Goal: Task Accomplishment & Management: Understand process/instructions

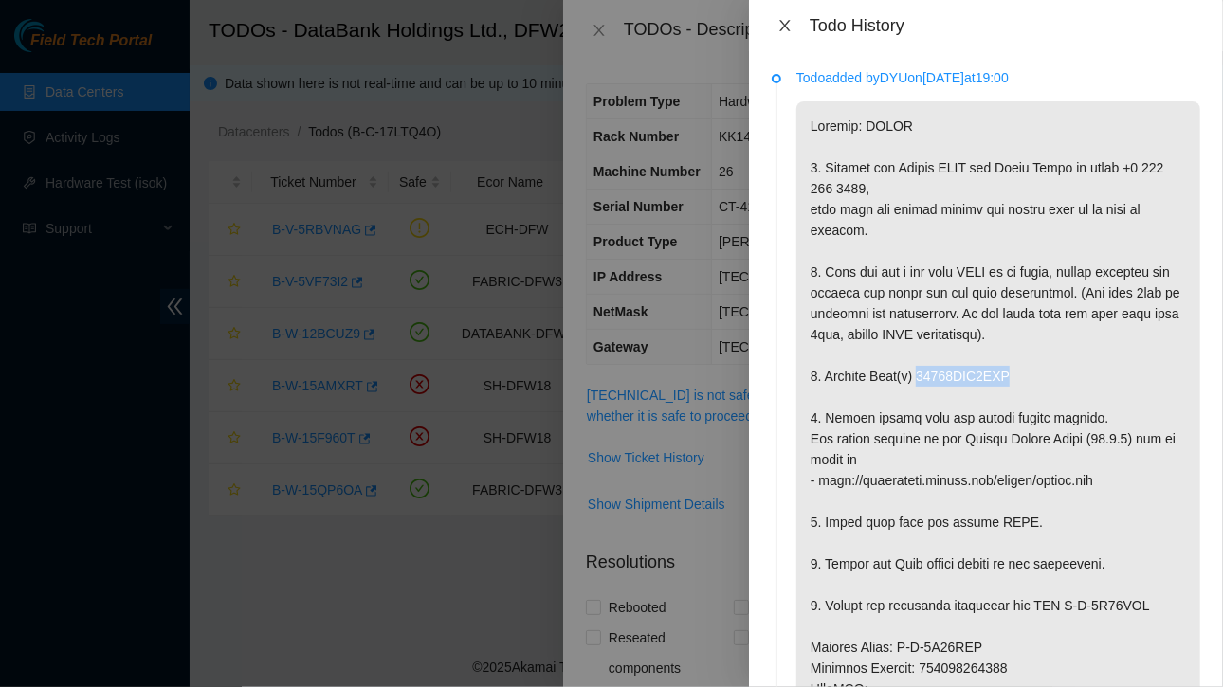
scroll to position [144, 0]
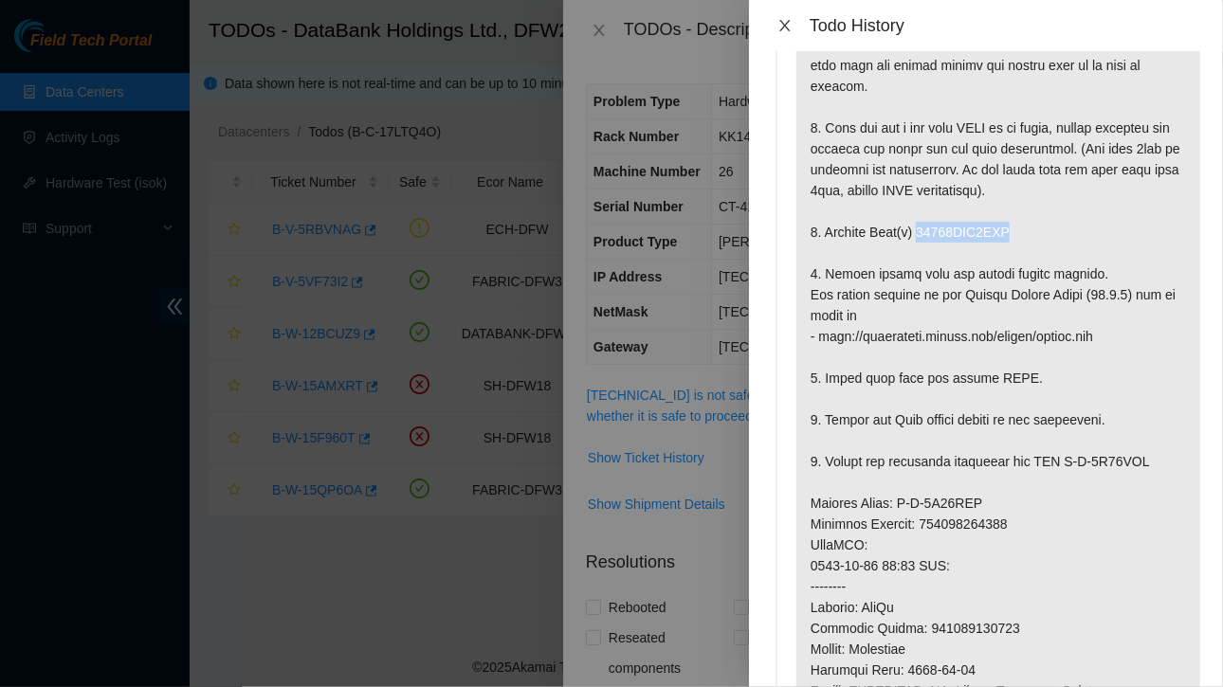
click at [789, 25] on icon "close" at bounding box center [784, 25] width 15 height 15
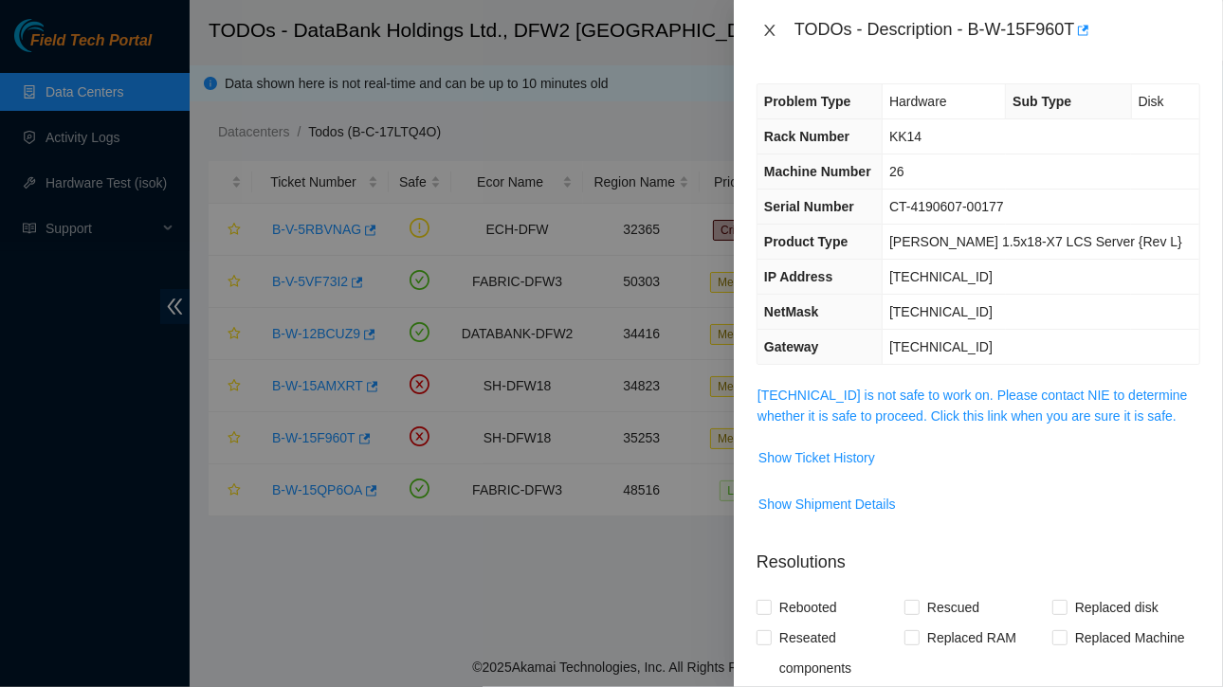
click at [765, 28] on icon "close" at bounding box center [769, 30] width 15 height 15
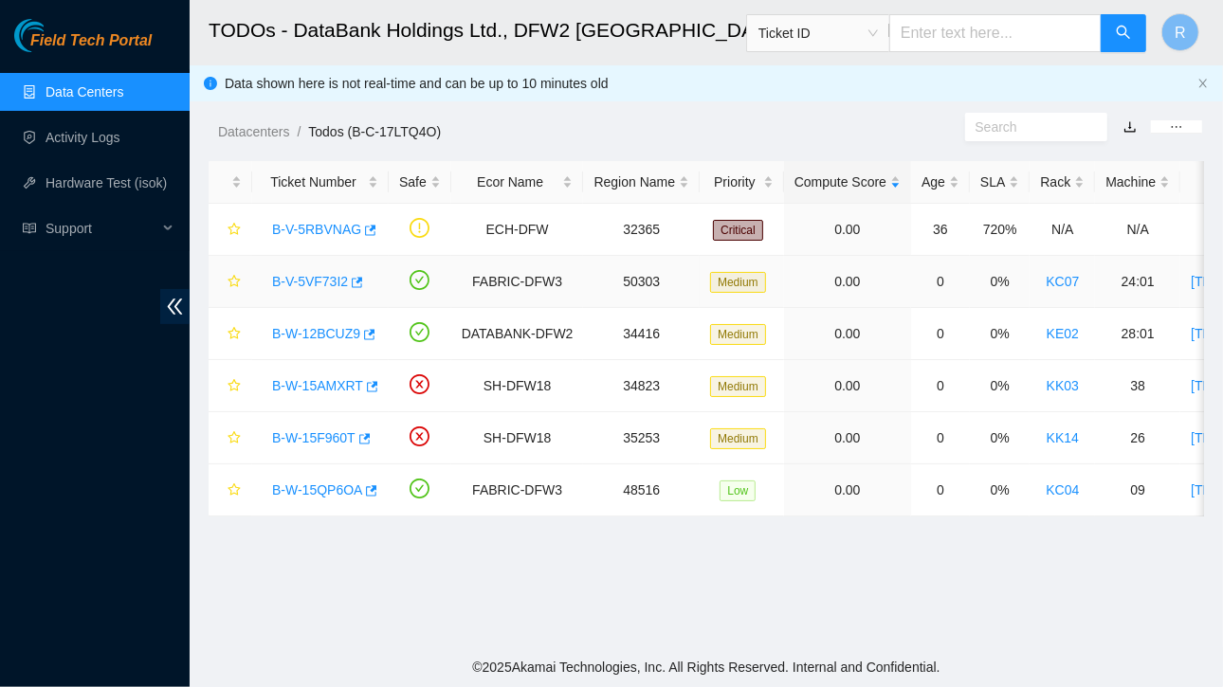
click at [327, 274] on link "B-V-5VF73I2" at bounding box center [310, 281] width 76 height 15
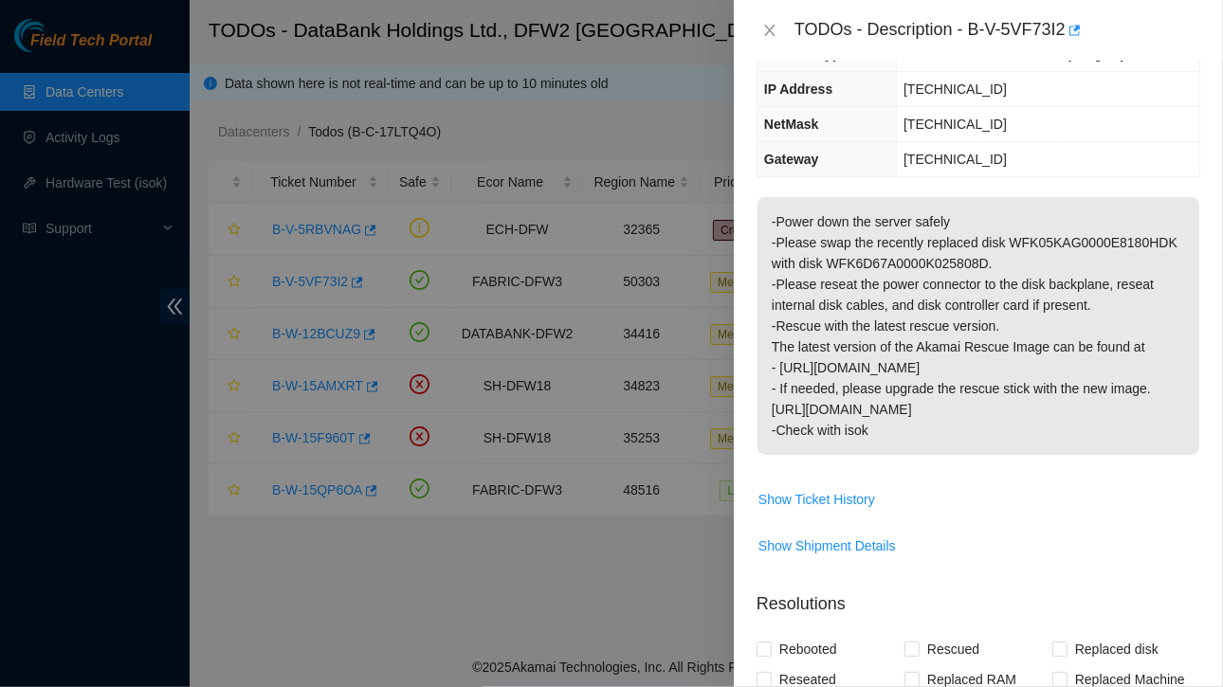
scroll to position [188, 0]
click at [772, 217] on p "-Power down the server safely -Please swap the recently replaced disk WFK05KAG0…" at bounding box center [978, 326] width 442 height 258
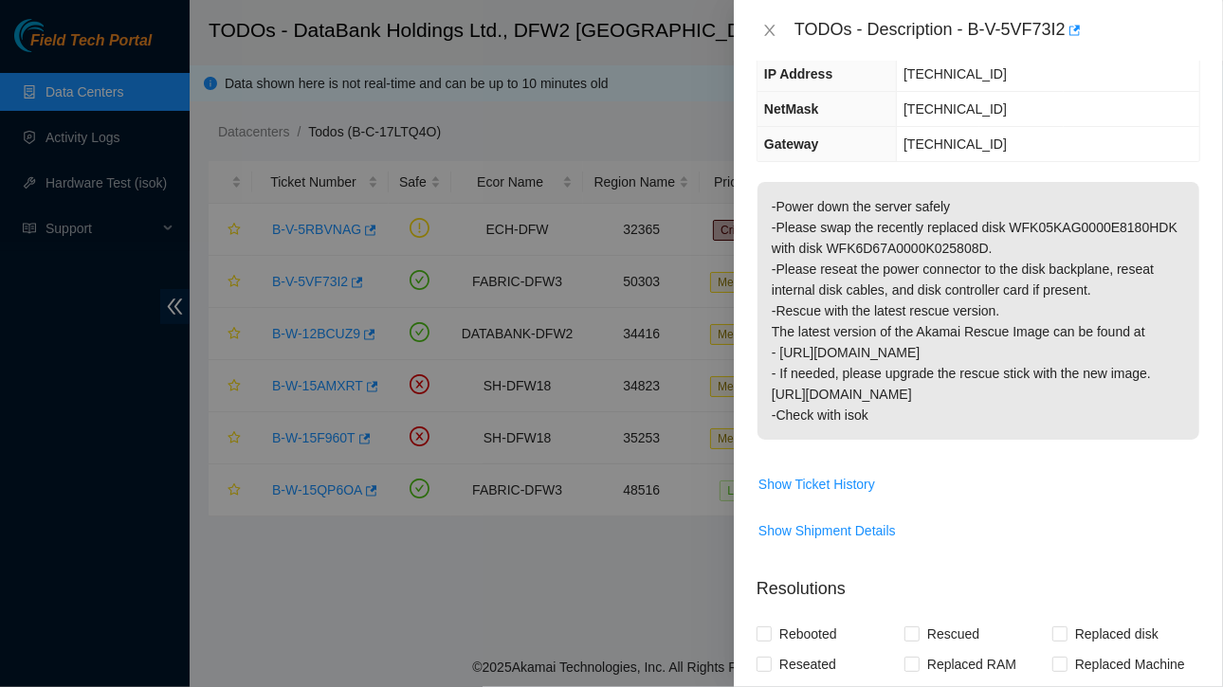
scroll to position [202, 0]
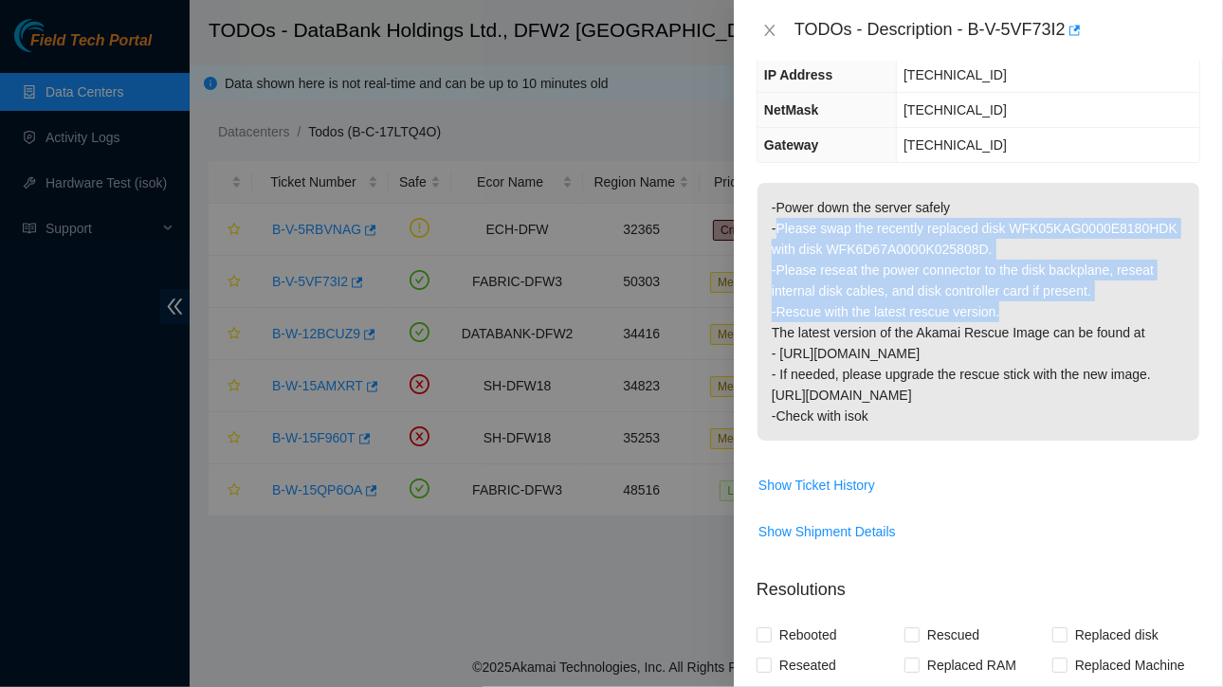
drag, startPoint x: 776, startPoint y: 225, endPoint x: 1022, endPoint y: 309, distance: 259.6
click at [1022, 309] on p "-Power down the server safely -Please swap the recently replaced disk WFK05KAG0…" at bounding box center [978, 312] width 442 height 258
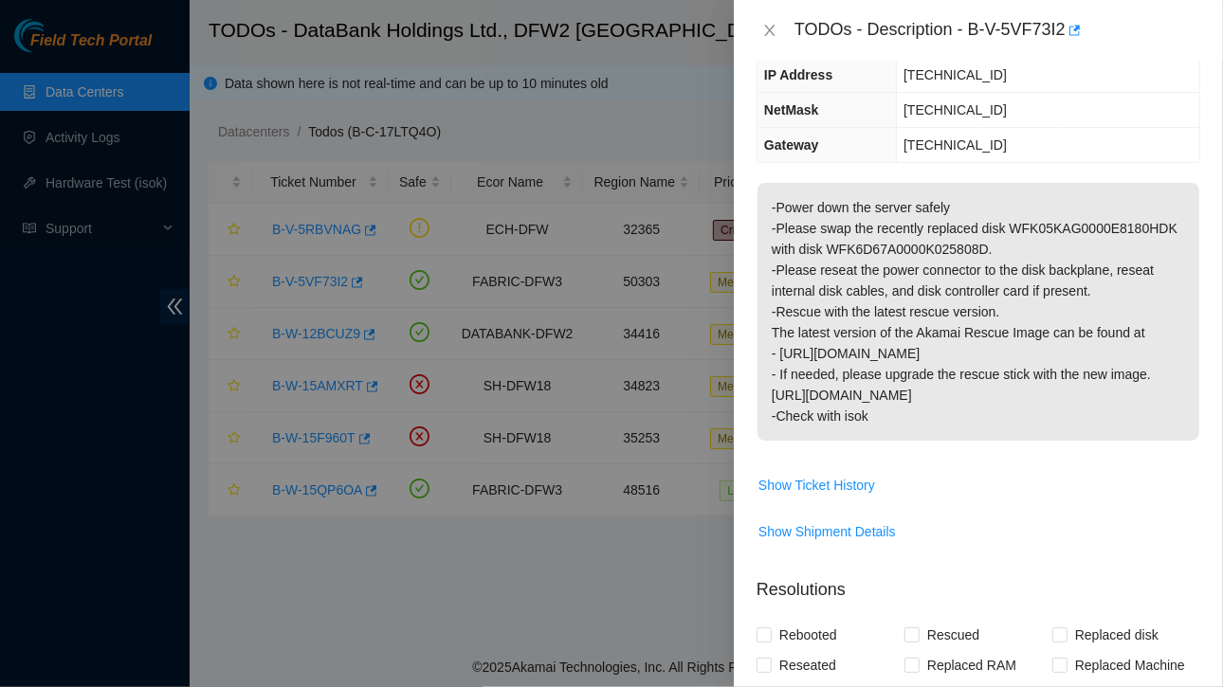
click at [990, 211] on p "-Power down the server safely -Please swap the recently replaced disk WFK05KAG0…" at bounding box center [978, 312] width 442 height 258
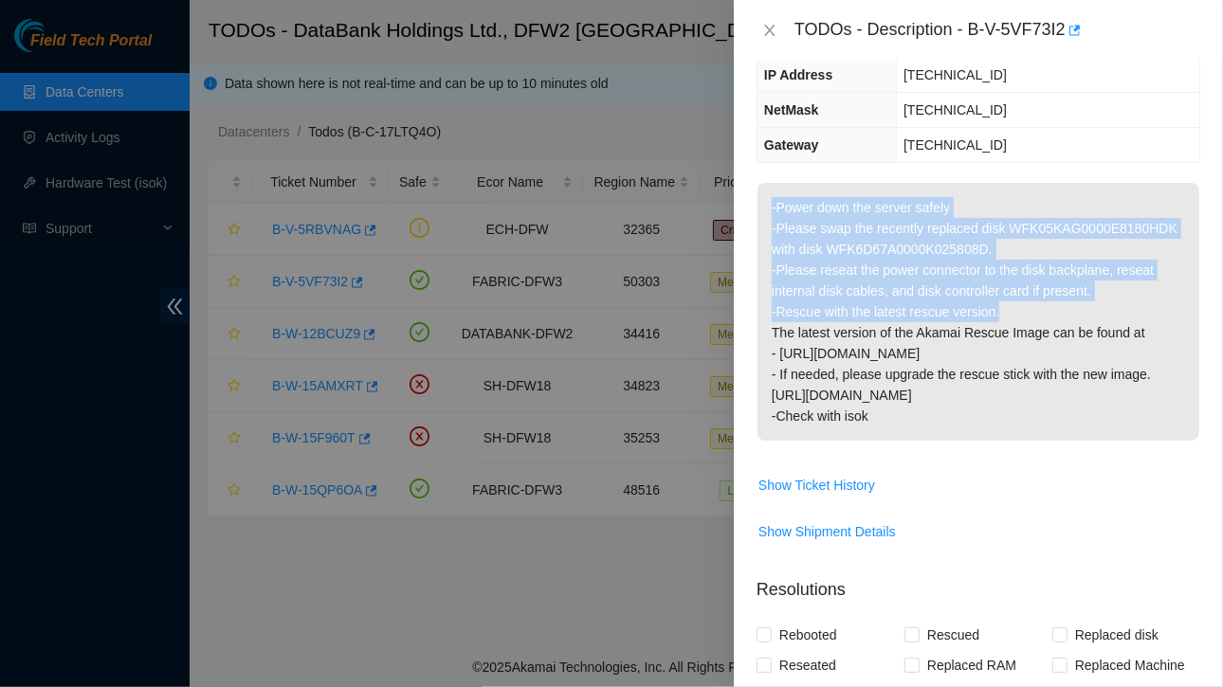
drag, startPoint x: 768, startPoint y: 204, endPoint x: 1020, endPoint y: 305, distance: 271.8
click at [1020, 305] on p "-Power down the server safely -Please swap the recently replaced disk WFK05KAG0…" at bounding box center [978, 312] width 442 height 258
copy p "-Power down the server safely -Please swap the recently replaced disk WFK05KAG0…"
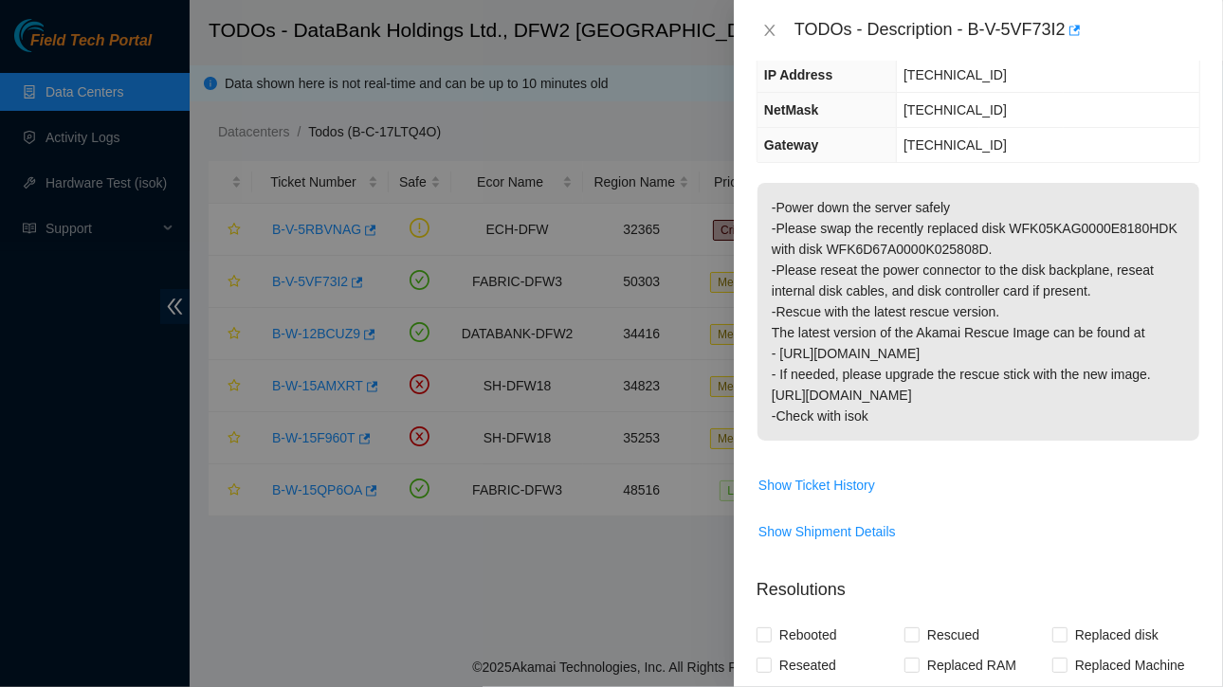
drag, startPoint x: 1009, startPoint y: 203, endPoint x: 1050, endPoint y: 157, distance: 61.1
click at [1050, 157] on td "[TECHNICAL_ID]" at bounding box center [1048, 145] width 302 height 35
click at [773, 200] on p "-Power down the server safely -Please swap the recently replaced disk WFK05KAG0…" at bounding box center [978, 312] width 442 height 258
drag, startPoint x: 774, startPoint y: 261, endPoint x: 1145, endPoint y: 404, distance: 397.3
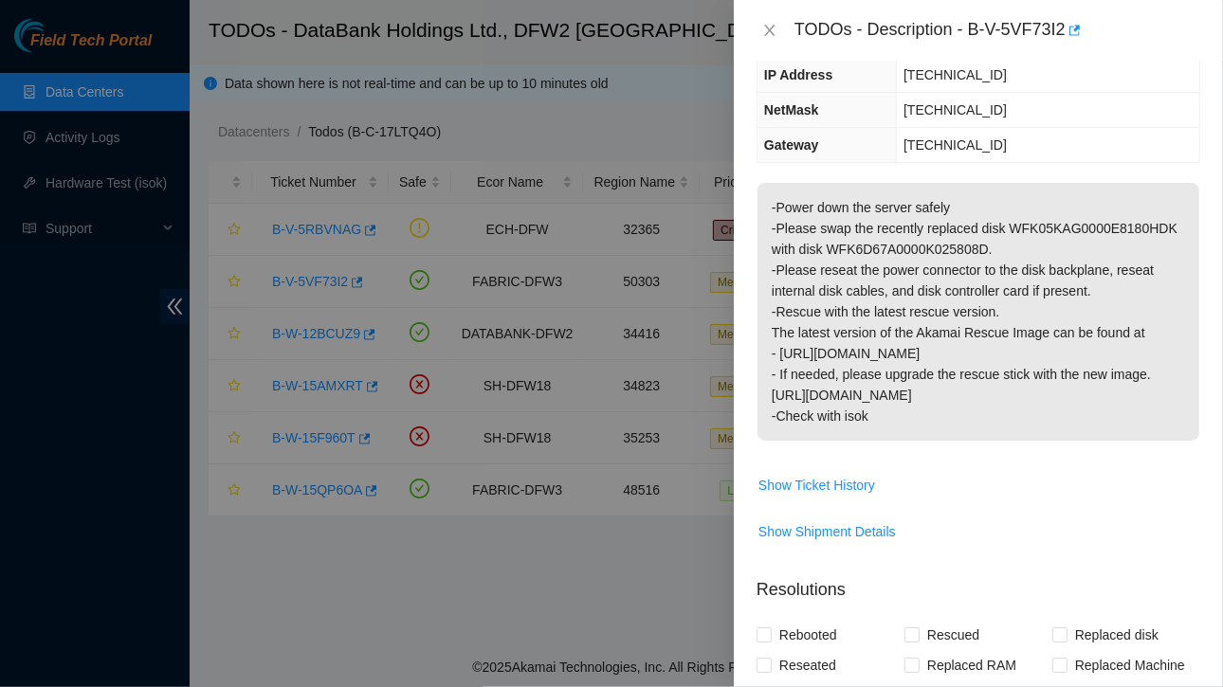
click at [1145, 404] on p "-Power down the server safely -Please swap the recently replaced disk WFK05KAG0…" at bounding box center [978, 312] width 442 height 258
copy p "Please reseat the power connector to the disk backplane, reseat internal disk c…"
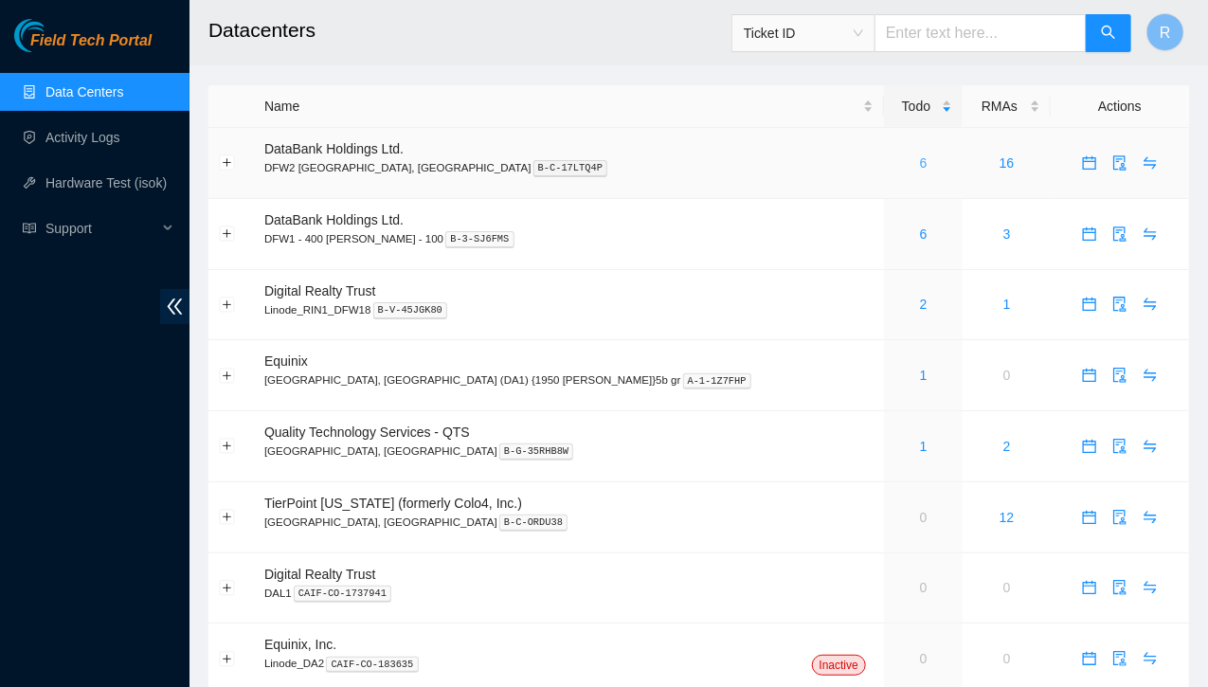
click at [920, 160] on link "6" at bounding box center [924, 162] width 8 height 15
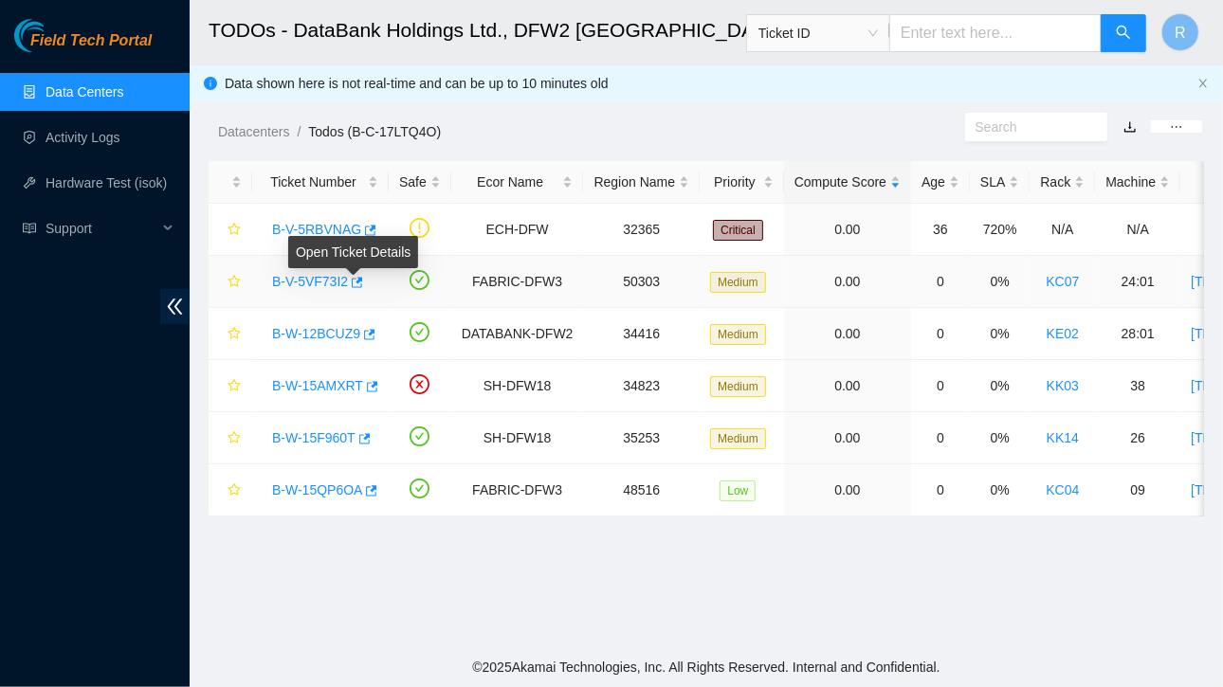
click at [332, 281] on link "B-V-5VF73I2" at bounding box center [310, 281] width 76 height 15
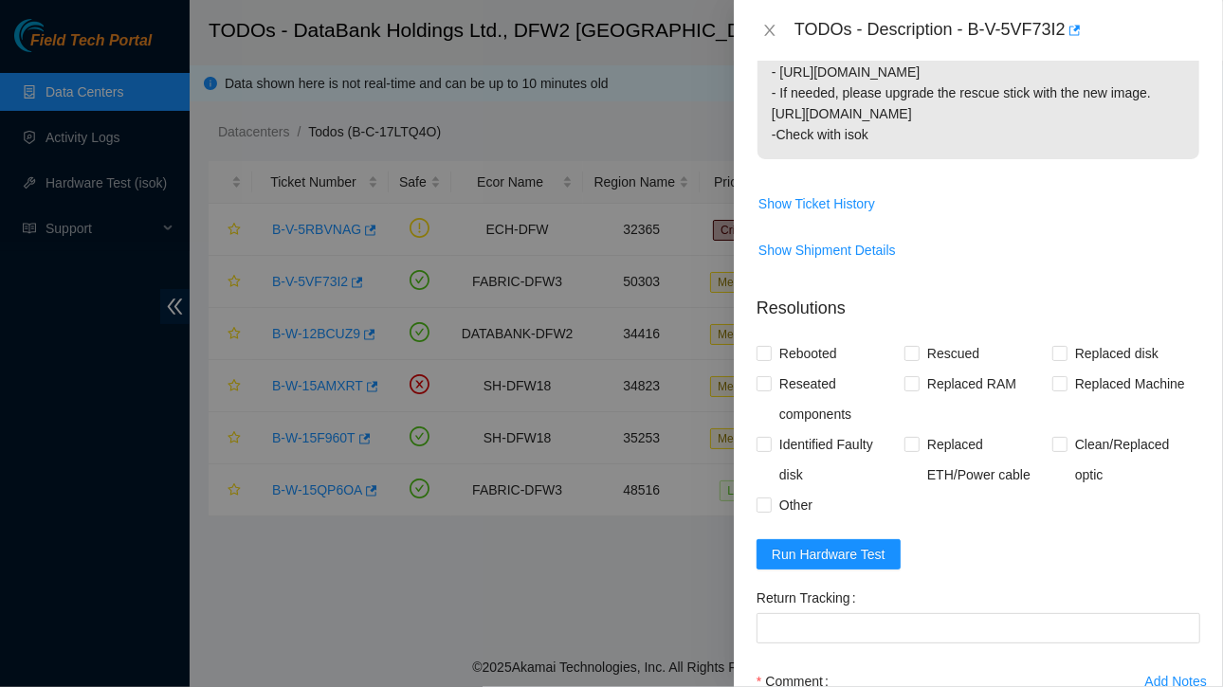
scroll to position [495, 0]
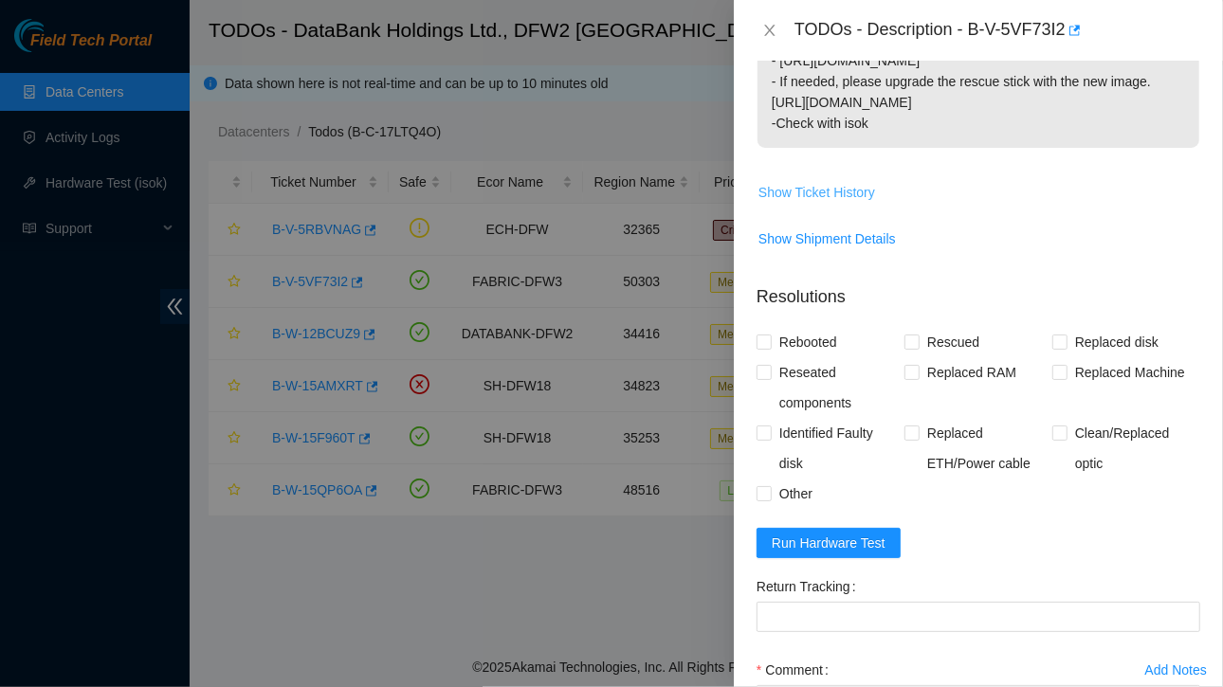
click at [816, 191] on span "Show Ticket History" at bounding box center [816, 192] width 117 height 21
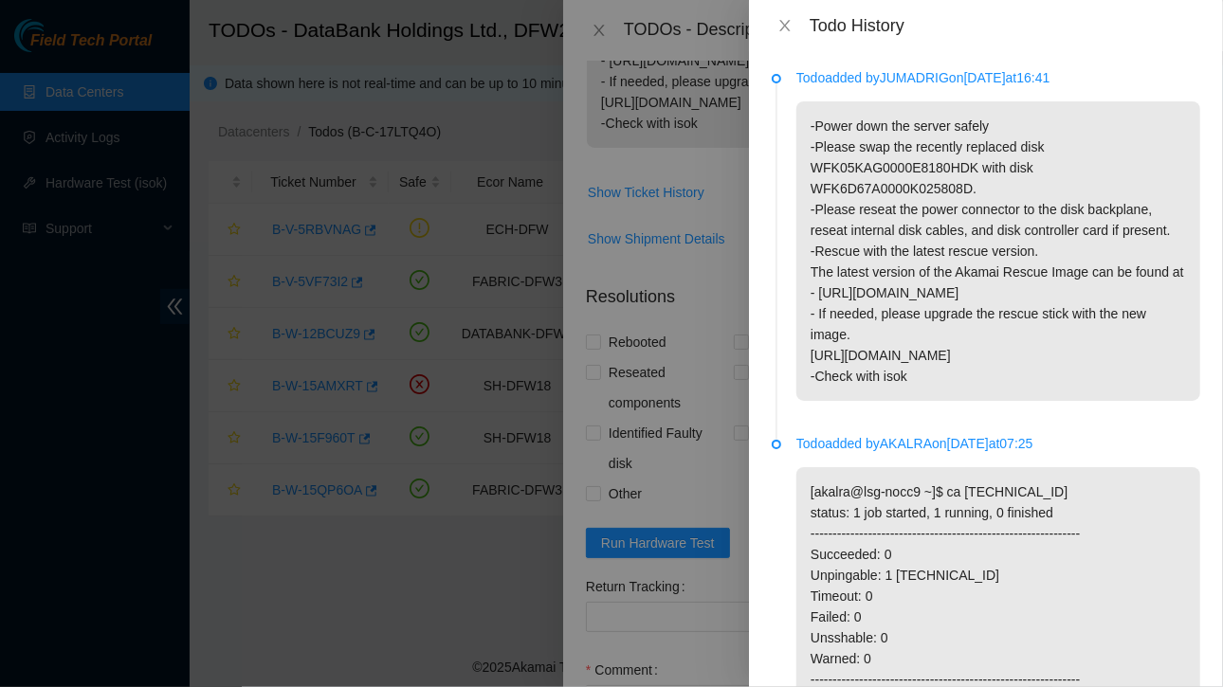
scroll to position [2, 0]
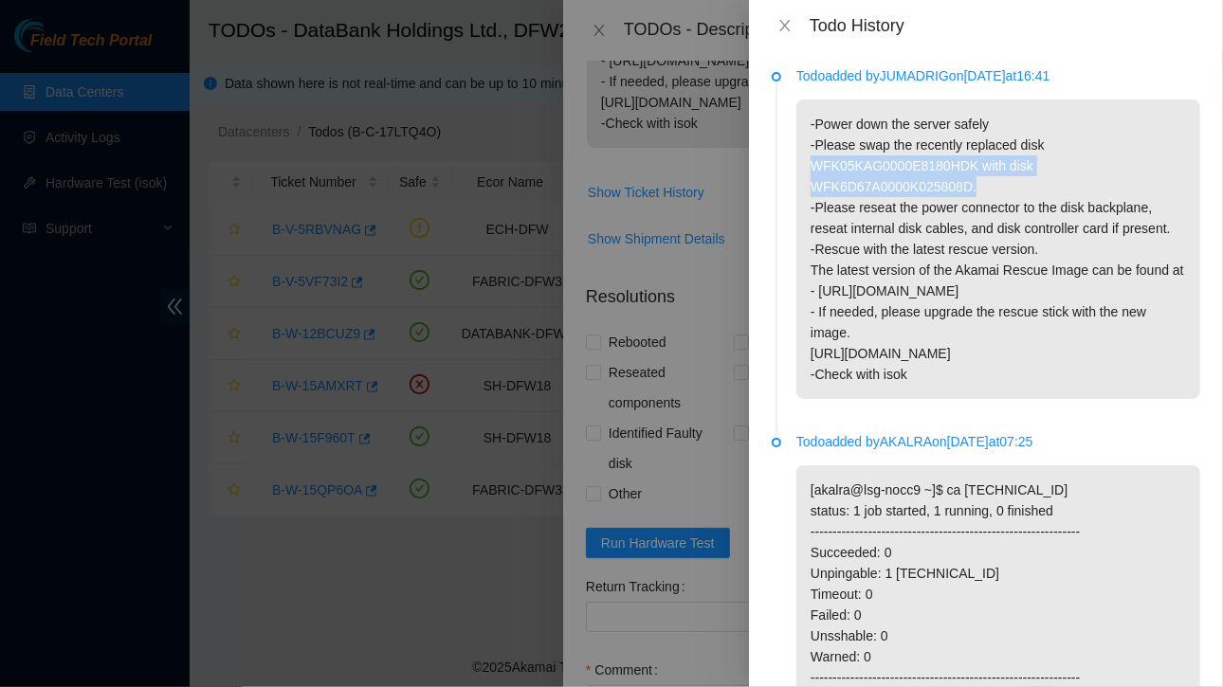
drag, startPoint x: 811, startPoint y: 166, endPoint x: 978, endPoint y: 189, distance: 168.4
click at [978, 189] on p "-Power down the server safely -Please swap the recently replaced disk WFK05KAG0…" at bounding box center [998, 250] width 404 height 300
click at [1104, 173] on p "-Power down the server safely -Please swap the recently replaced disk WFK05KAG0…" at bounding box center [998, 250] width 404 height 300
click at [781, 22] on icon "close" at bounding box center [784, 25] width 10 height 11
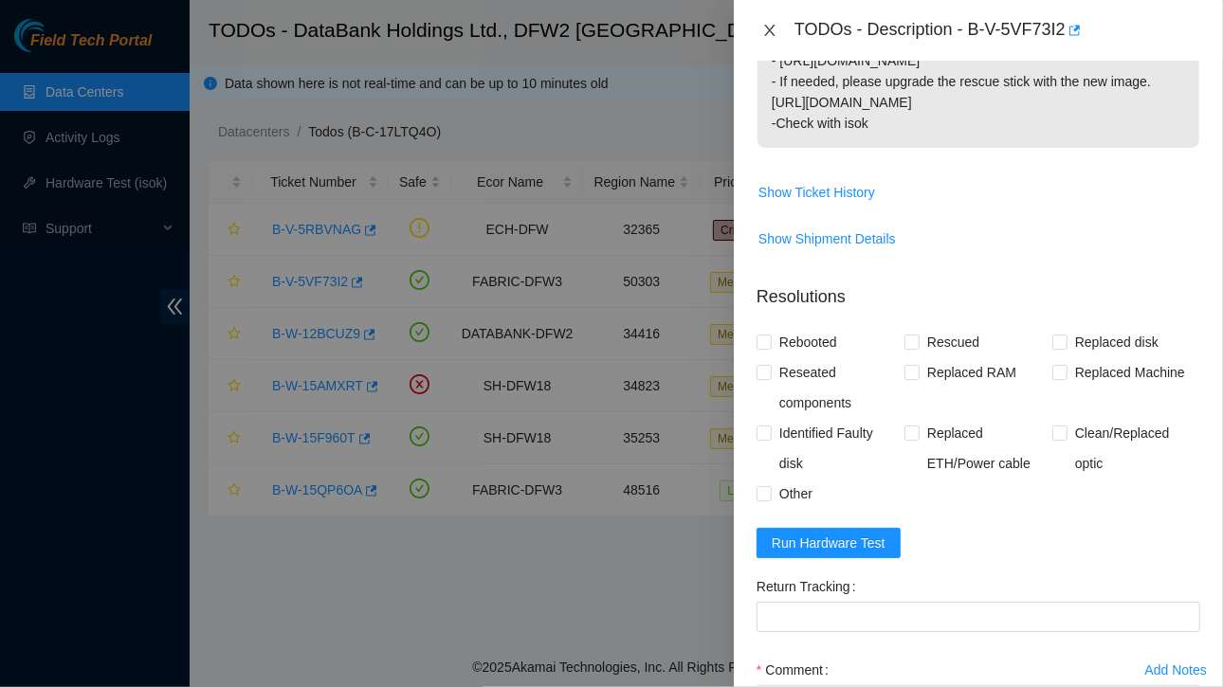
click at [770, 26] on icon "close" at bounding box center [769, 30] width 15 height 15
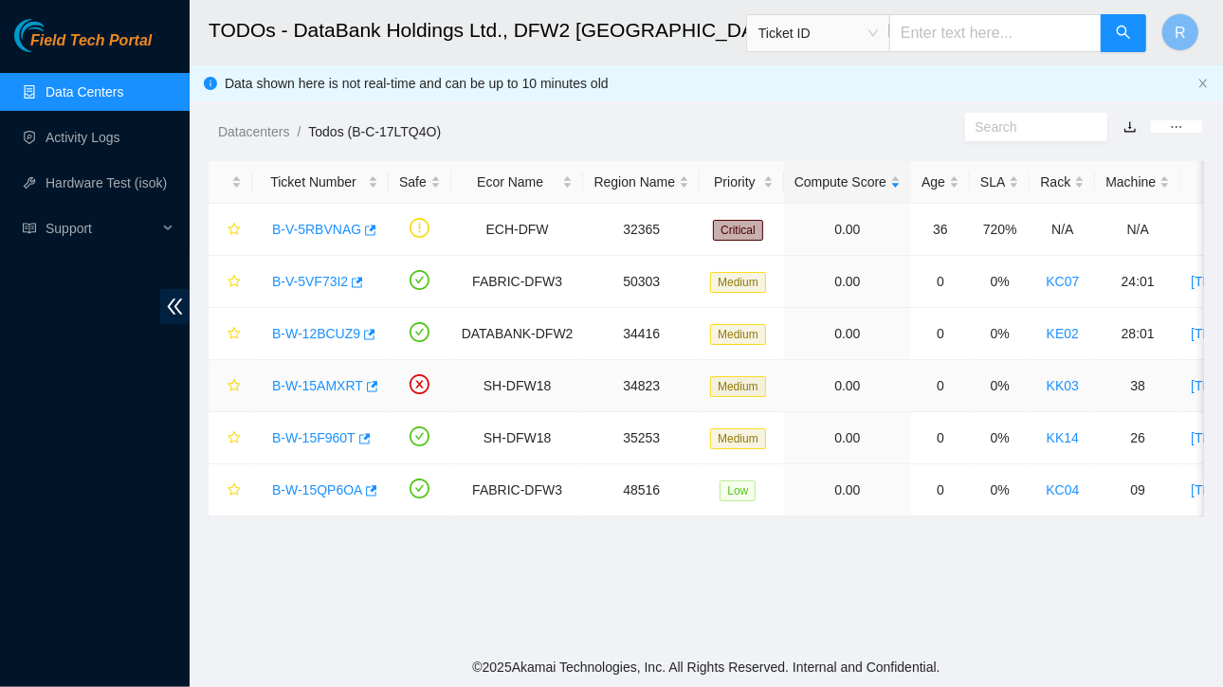
scroll to position [522, 0]
click at [325, 439] on link "B-W-15F960T" at bounding box center [313, 437] width 83 height 15
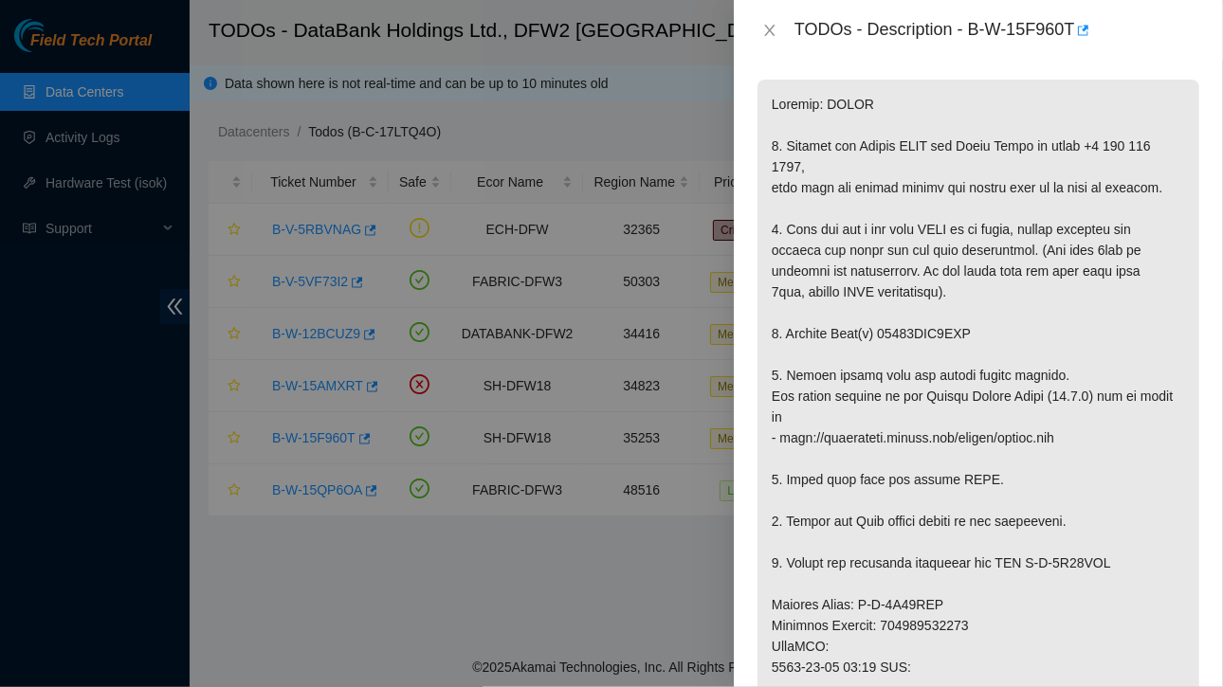
scroll to position [307, 0]
click at [770, 31] on icon "close" at bounding box center [769, 30] width 10 height 11
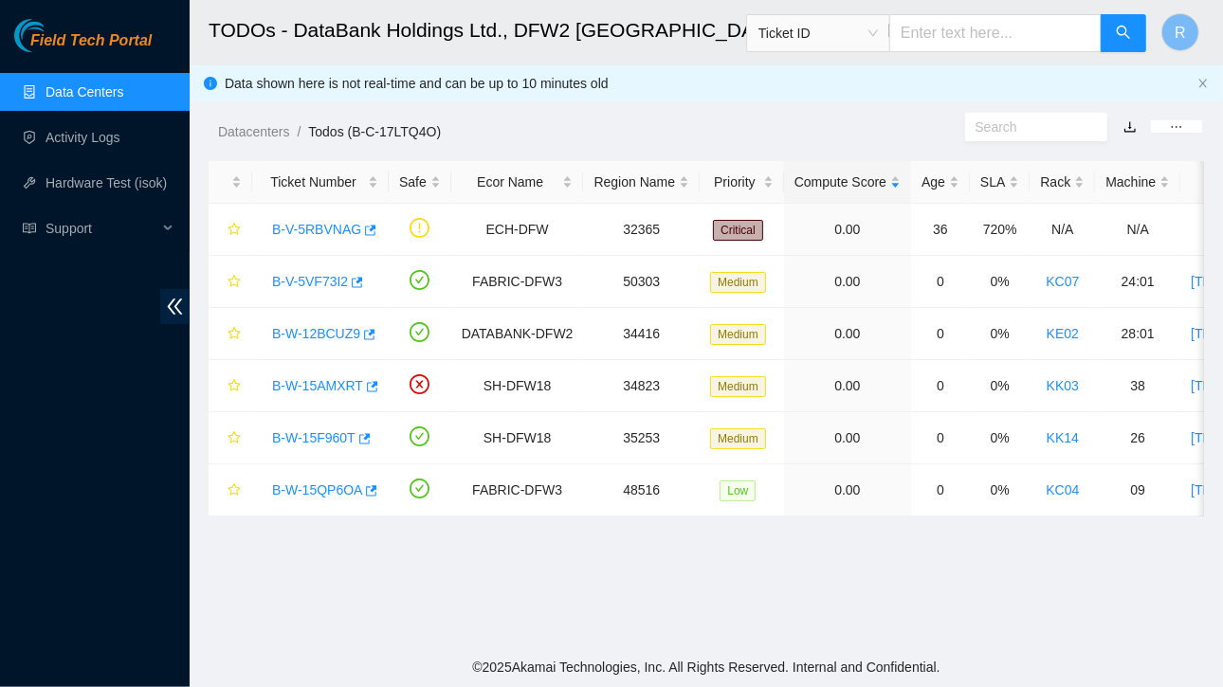
scroll to position [335, 0]
click at [329, 386] on link "B-W-15AMXRT" at bounding box center [317, 385] width 91 height 15
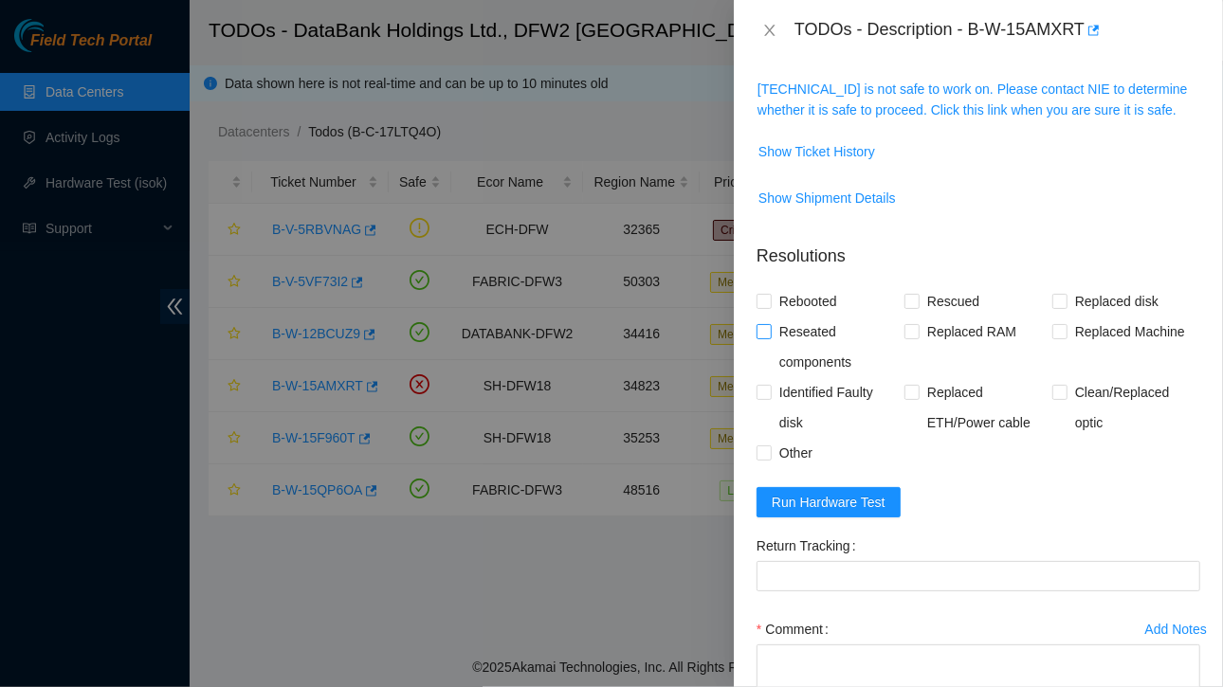
scroll to position [166, 0]
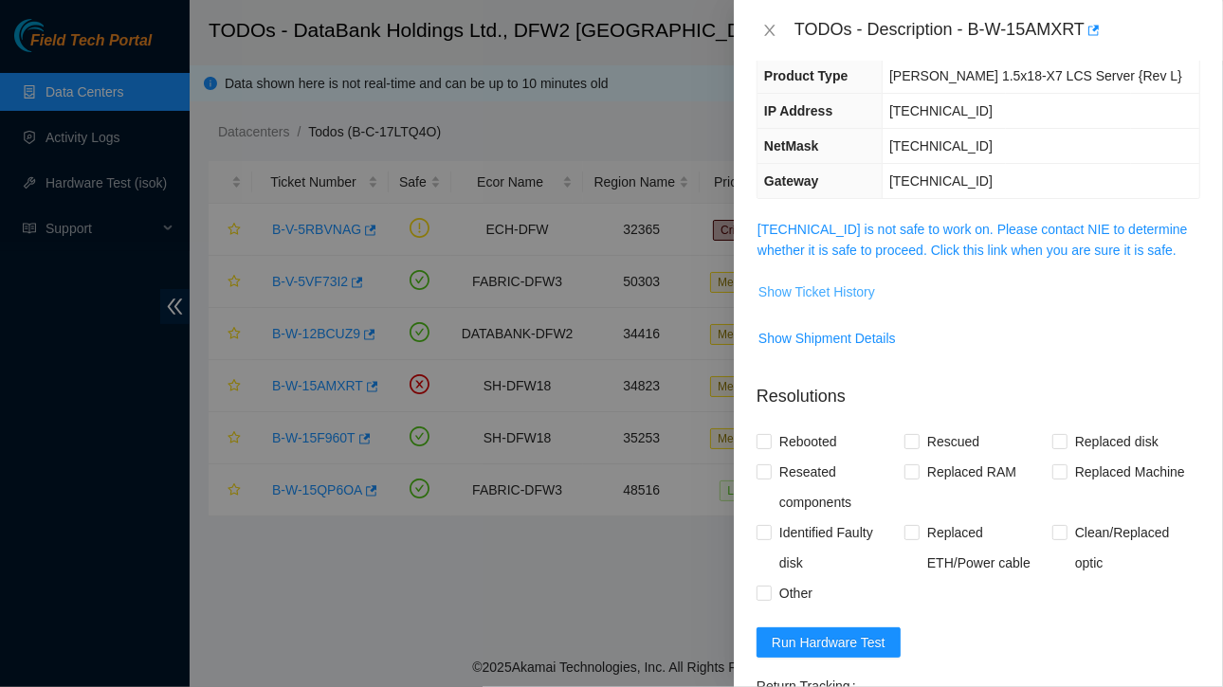
click at [811, 287] on span "Show Ticket History" at bounding box center [816, 292] width 117 height 21
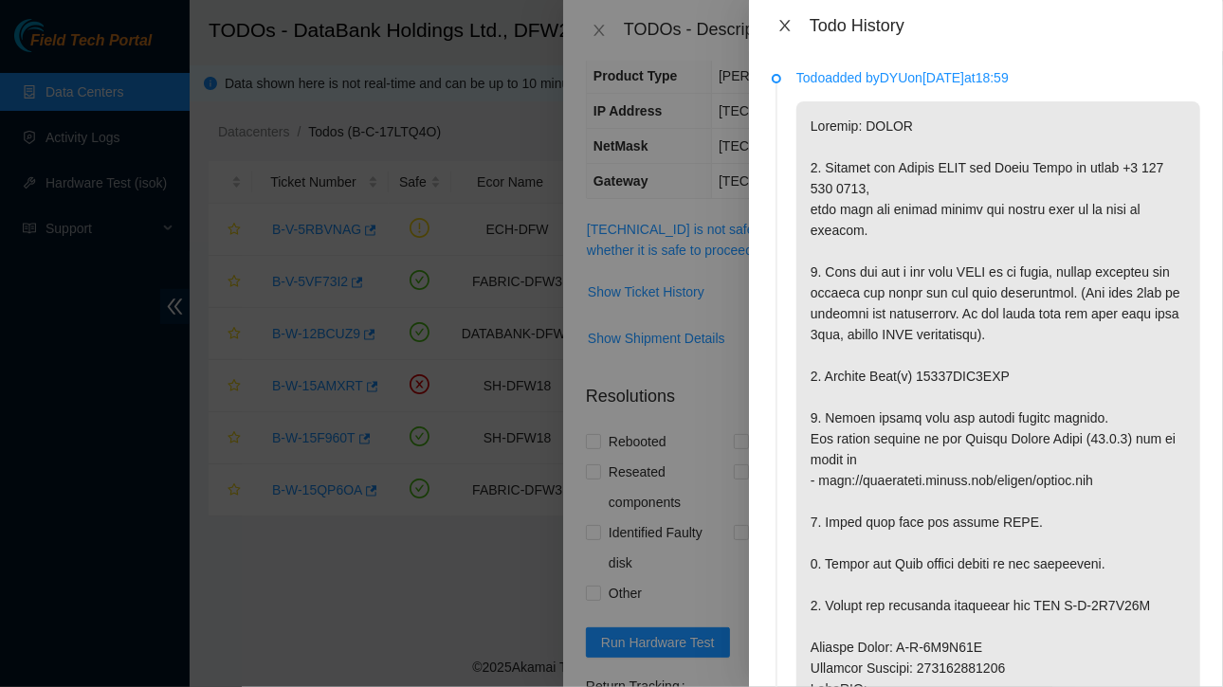
click at [787, 24] on icon "close" at bounding box center [784, 25] width 15 height 15
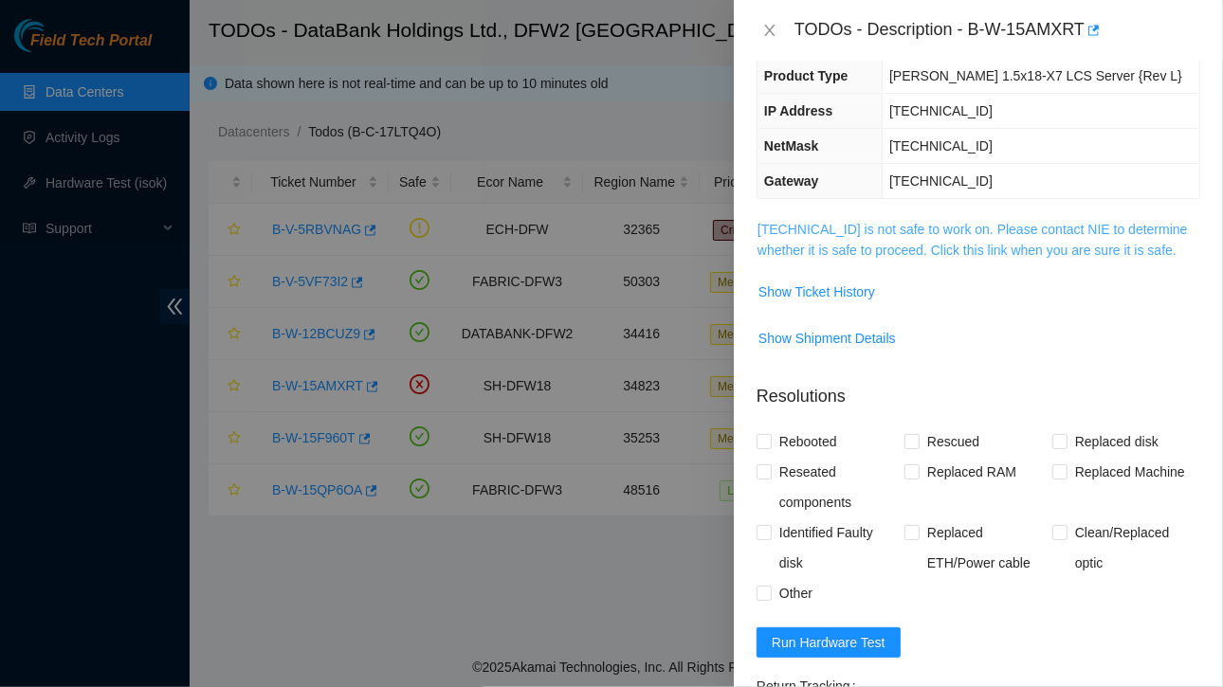
scroll to position [0, 0]
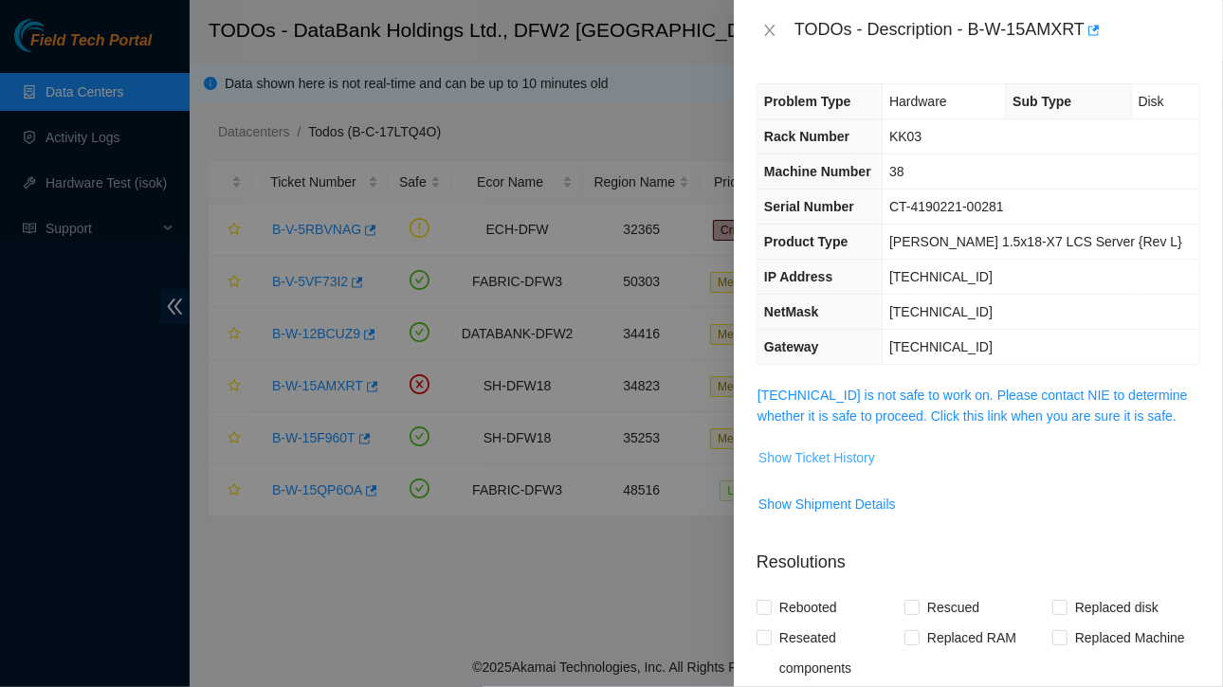
click at [831, 450] on span "Show Ticket History" at bounding box center [816, 457] width 117 height 21
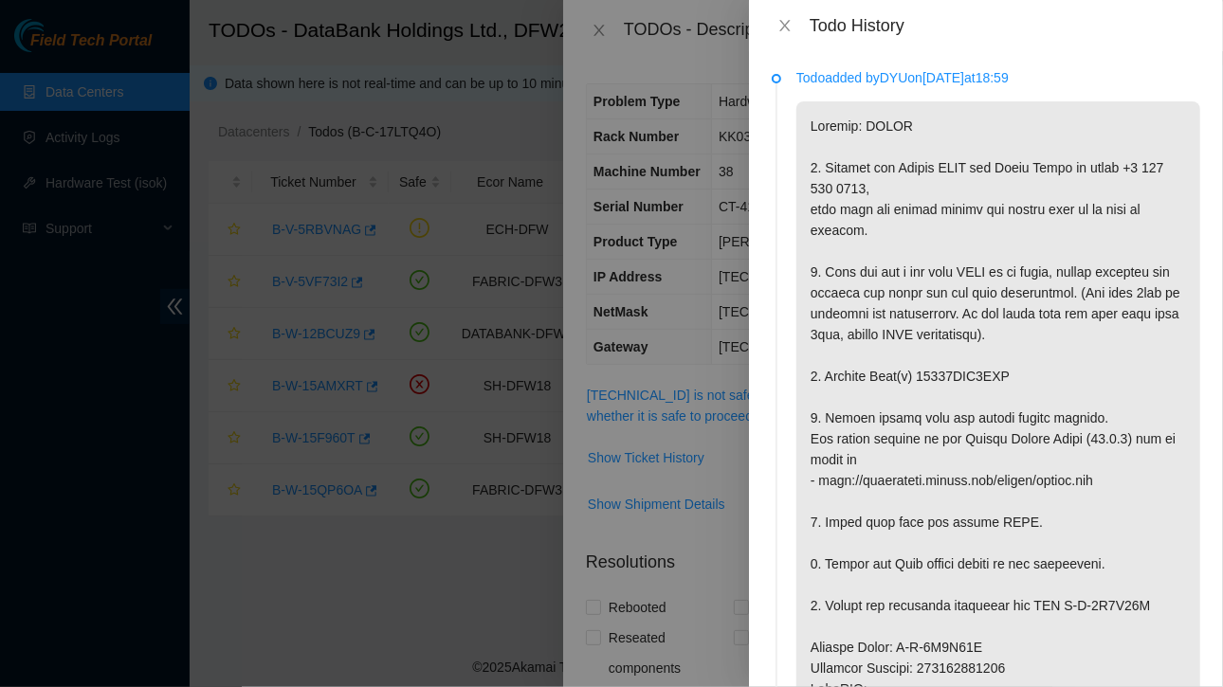
scroll to position [1, 0]
click at [782, 29] on icon "close" at bounding box center [784, 25] width 15 height 15
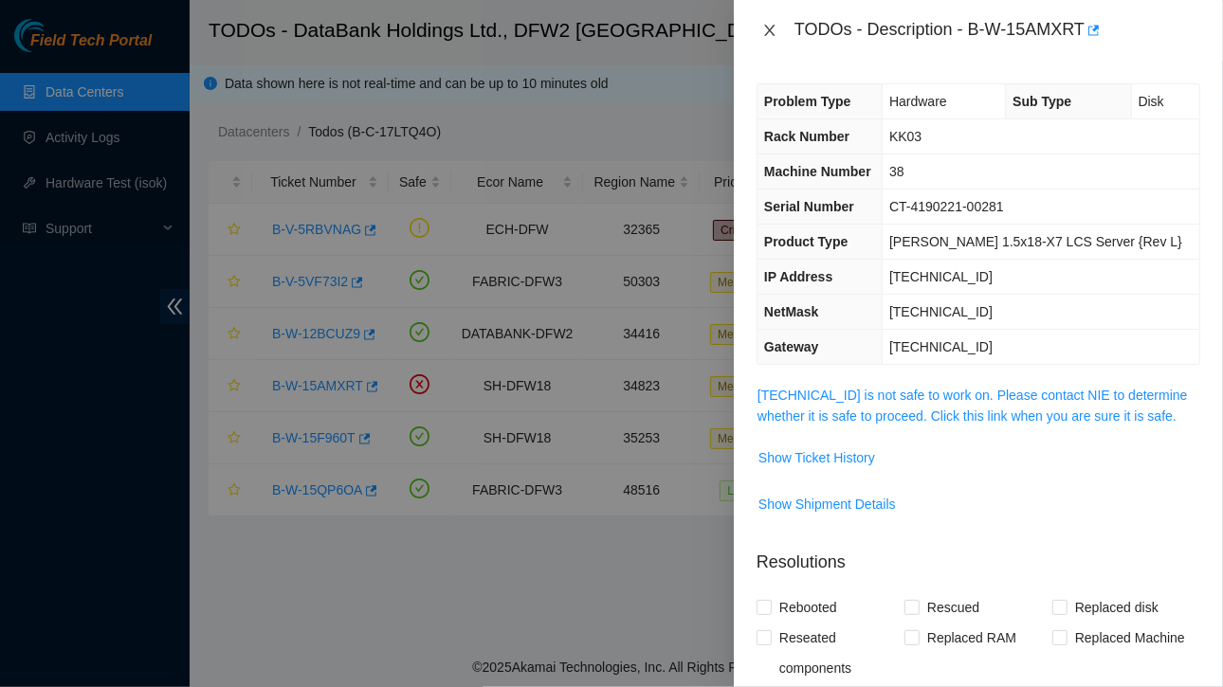
click at [770, 27] on icon "close" at bounding box center [769, 30] width 15 height 15
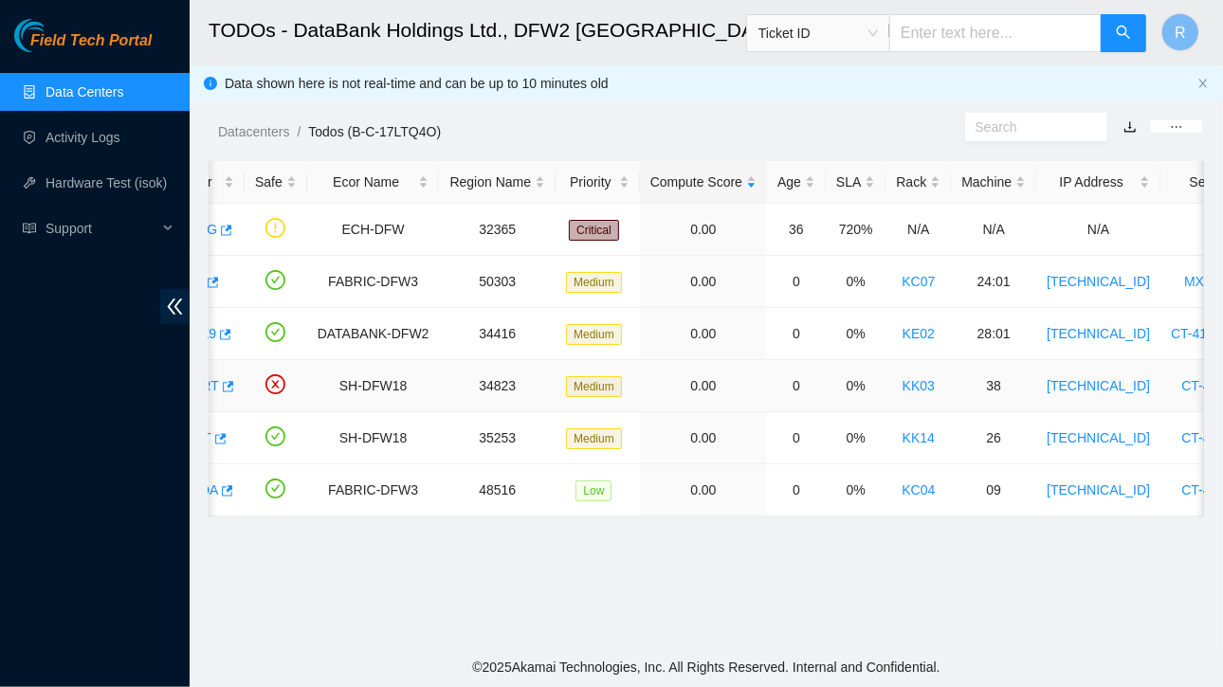
scroll to position [0, 0]
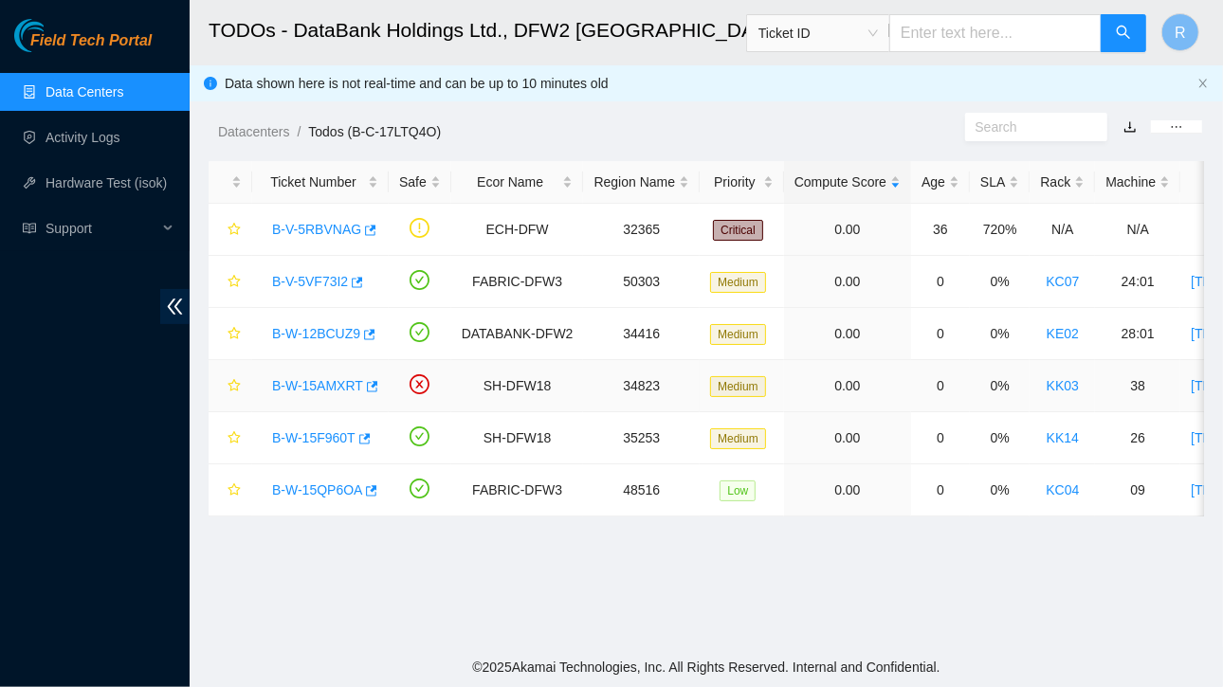
click at [327, 386] on link "B-W-15AMXRT" at bounding box center [317, 385] width 91 height 15
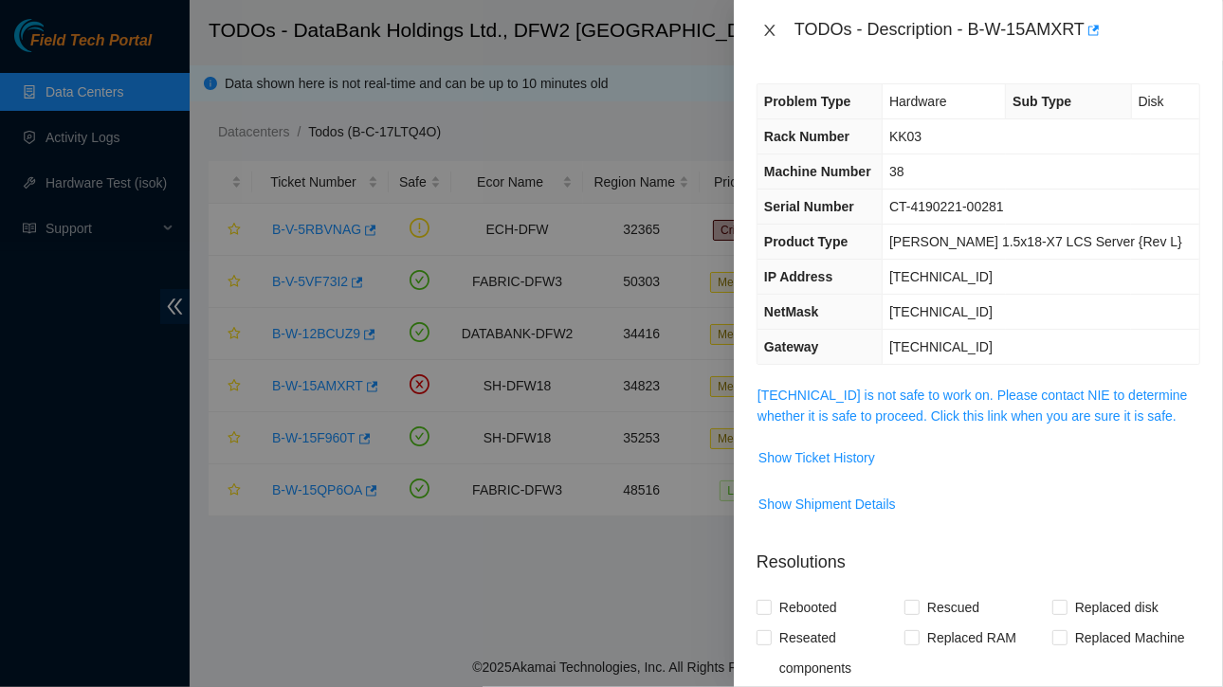
click at [773, 28] on icon "close" at bounding box center [769, 30] width 15 height 15
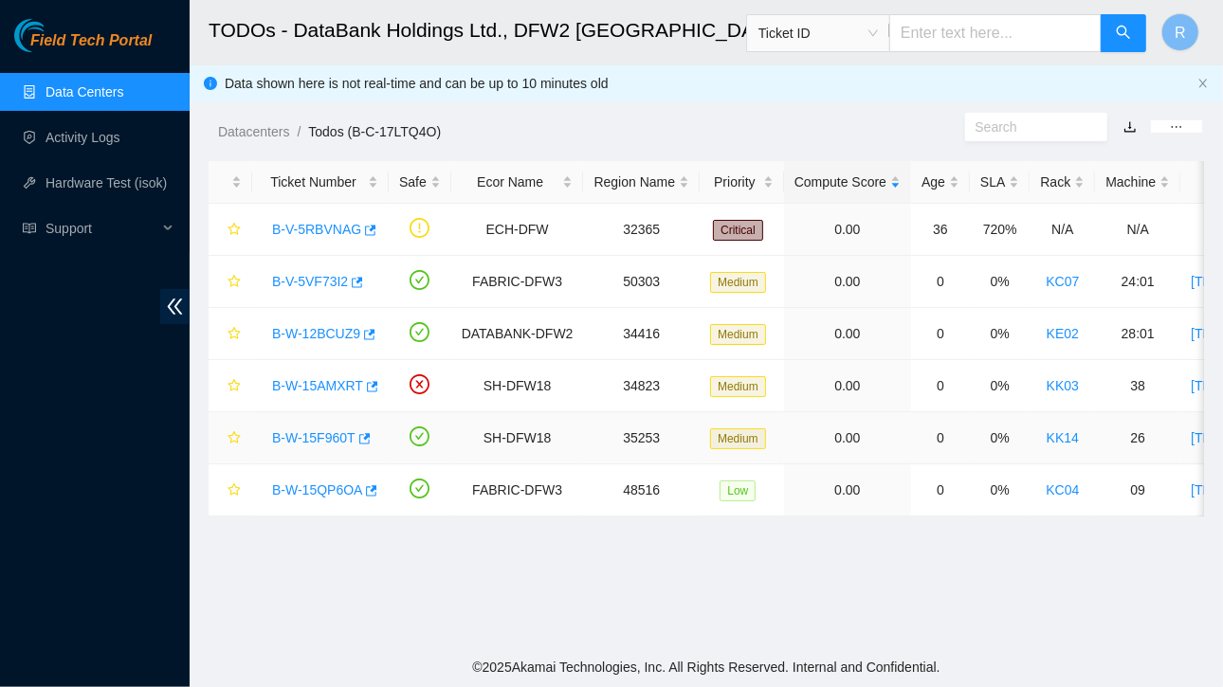
click at [342, 438] on link "B-W-15F960T" at bounding box center [313, 437] width 83 height 15
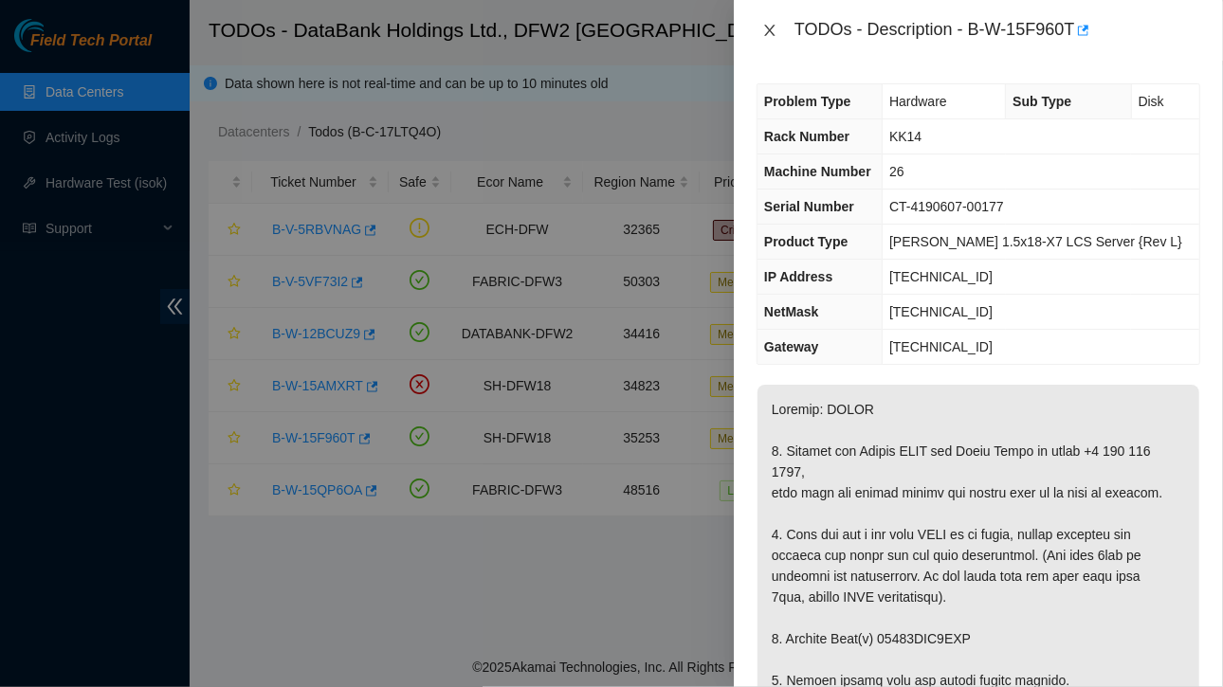
click at [772, 28] on icon "close" at bounding box center [769, 30] width 15 height 15
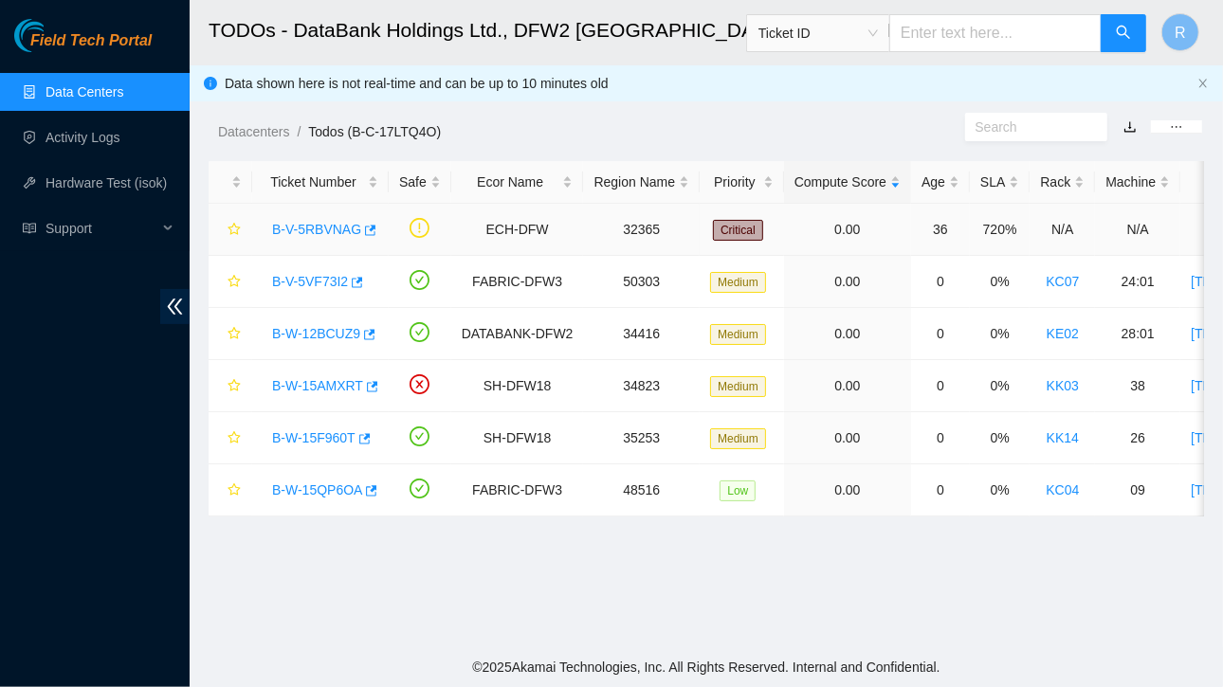
click at [329, 225] on link "B-V-5RBVNAG" at bounding box center [316, 229] width 89 height 15
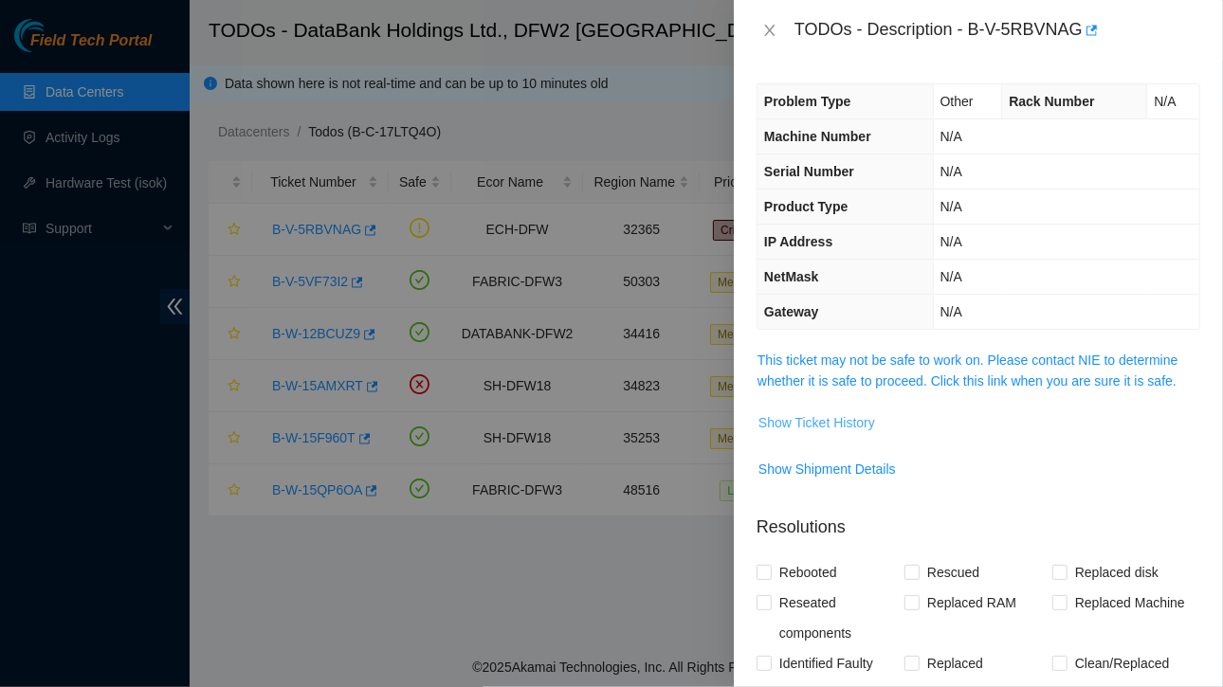
click at [793, 422] on span "Show Ticket History" at bounding box center [816, 422] width 117 height 21
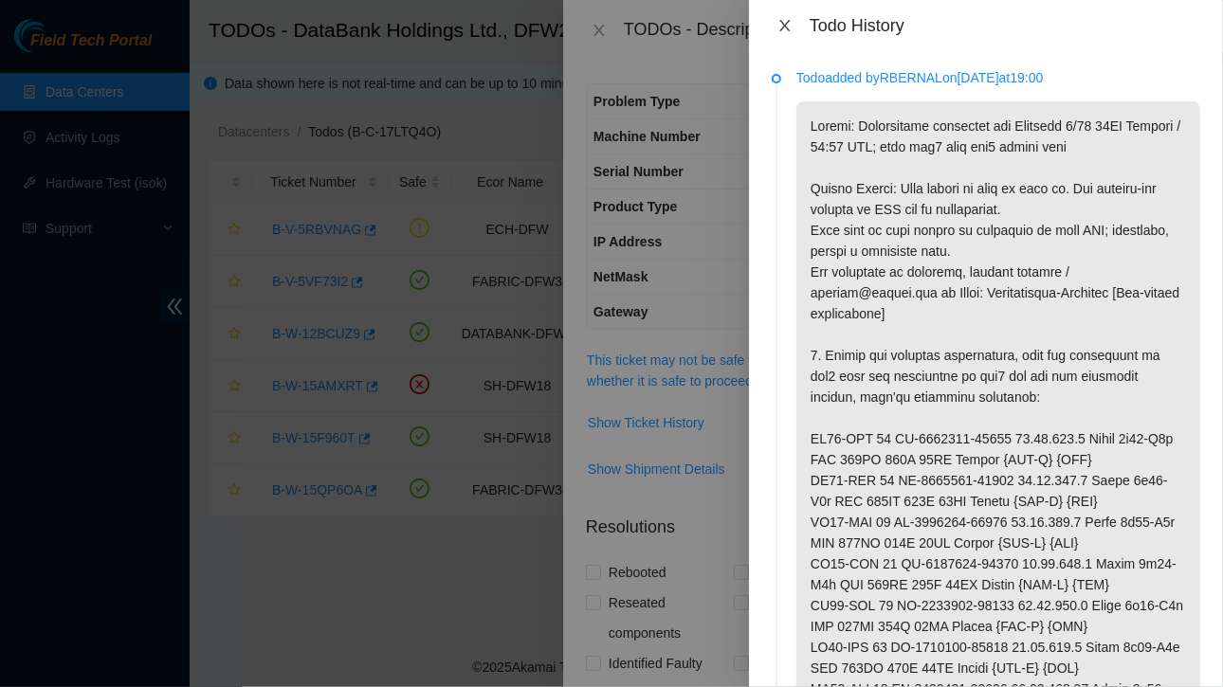
click at [785, 29] on icon "close" at bounding box center [784, 25] width 15 height 15
